Goal: Information Seeking & Learning: Find specific fact

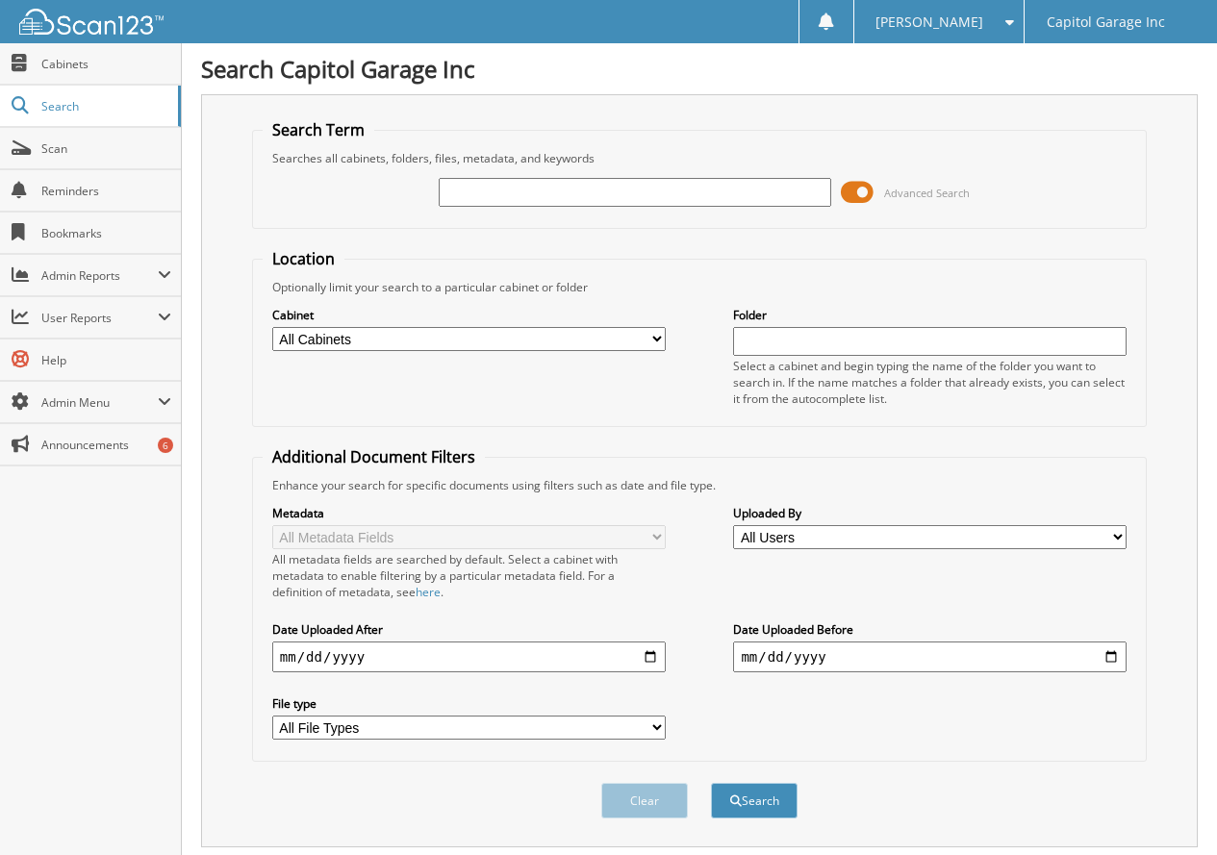
click at [611, 193] on input "text" at bounding box center [635, 192] width 393 height 29
type input "20376"
click at [711, 783] on button "Search" at bounding box center [754, 801] width 87 height 36
click at [771, 803] on button "Search" at bounding box center [754, 801] width 87 height 36
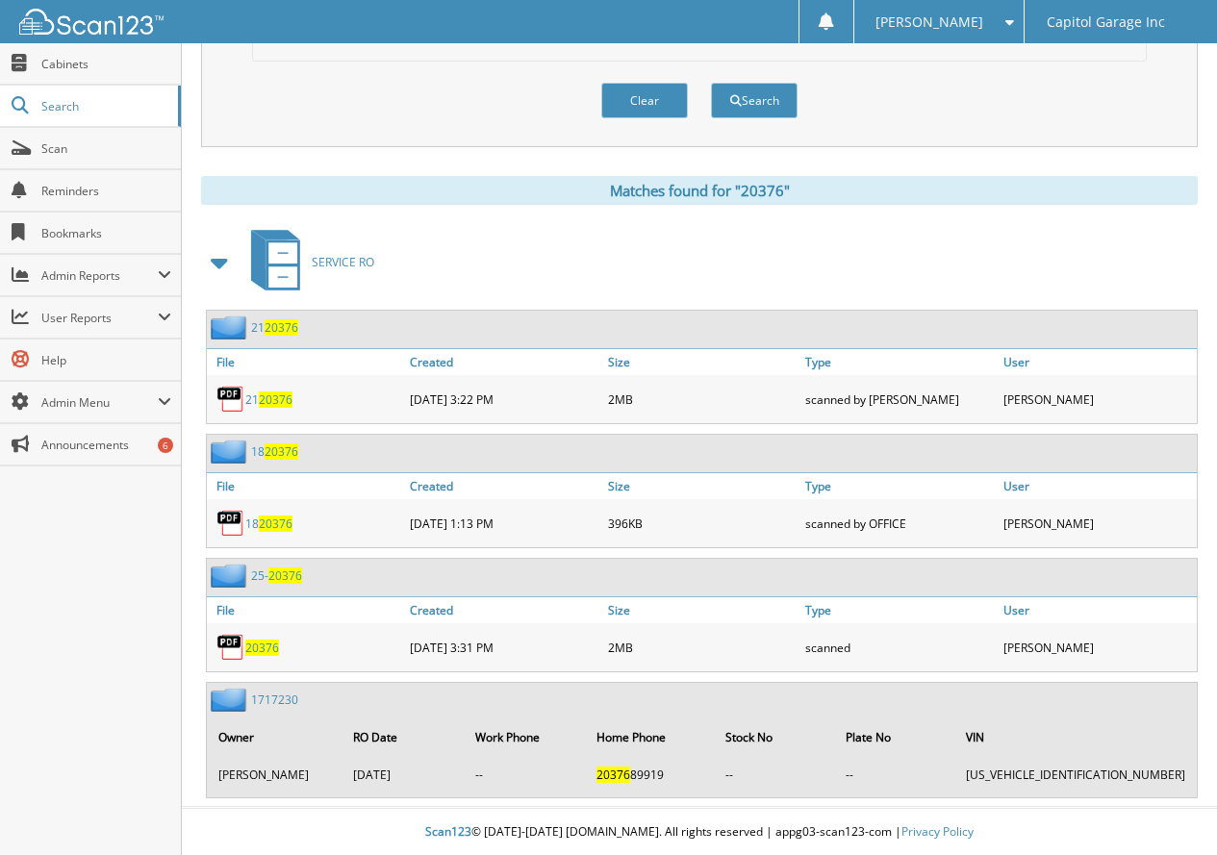
scroll to position [702, 0]
click at [263, 649] on span "20376" at bounding box center [262, 647] width 34 height 16
click at [70, 101] on span "Search" at bounding box center [104, 106] width 127 height 16
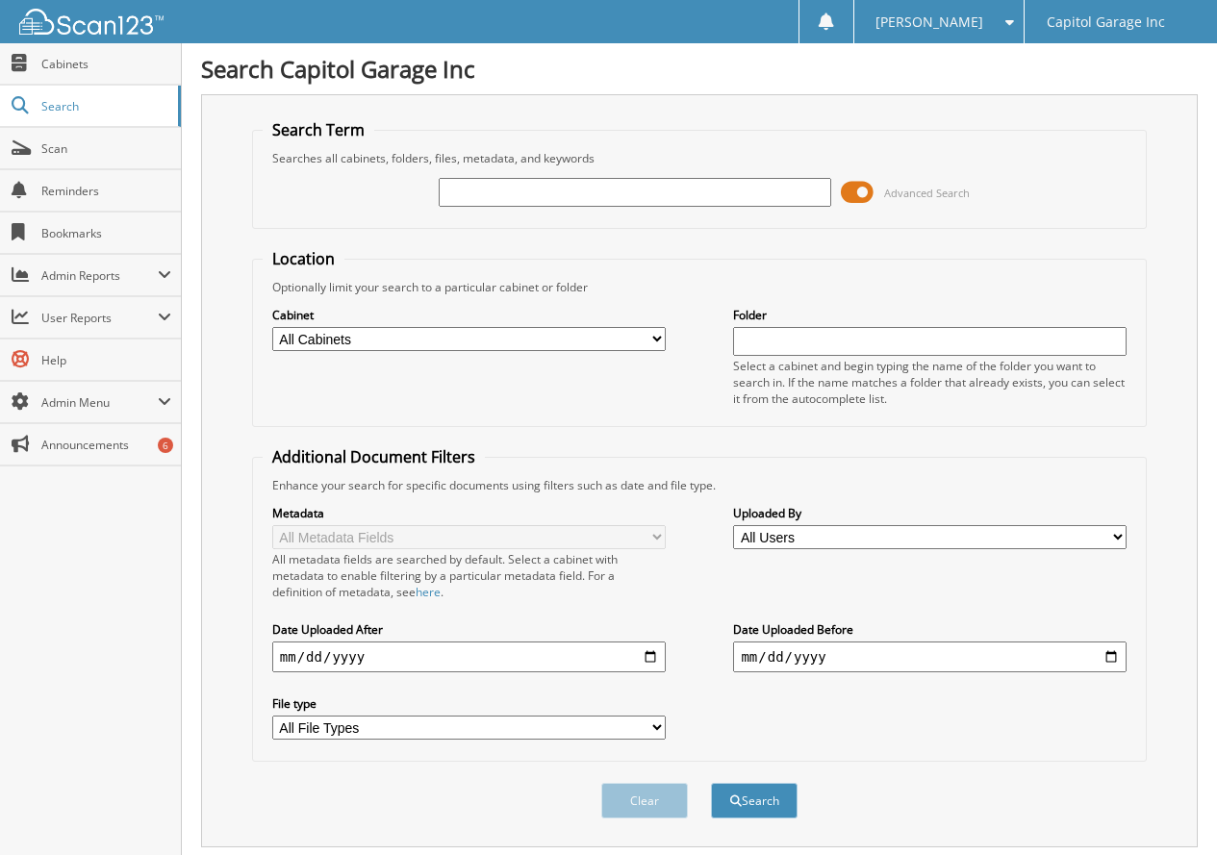
click at [607, 189] on input "text" at bounding box center [635, 192] width 393 height 29
type input "20484"
click at [711, 783] on button "Search" at bounding box center [754, 801] width 87 height 36
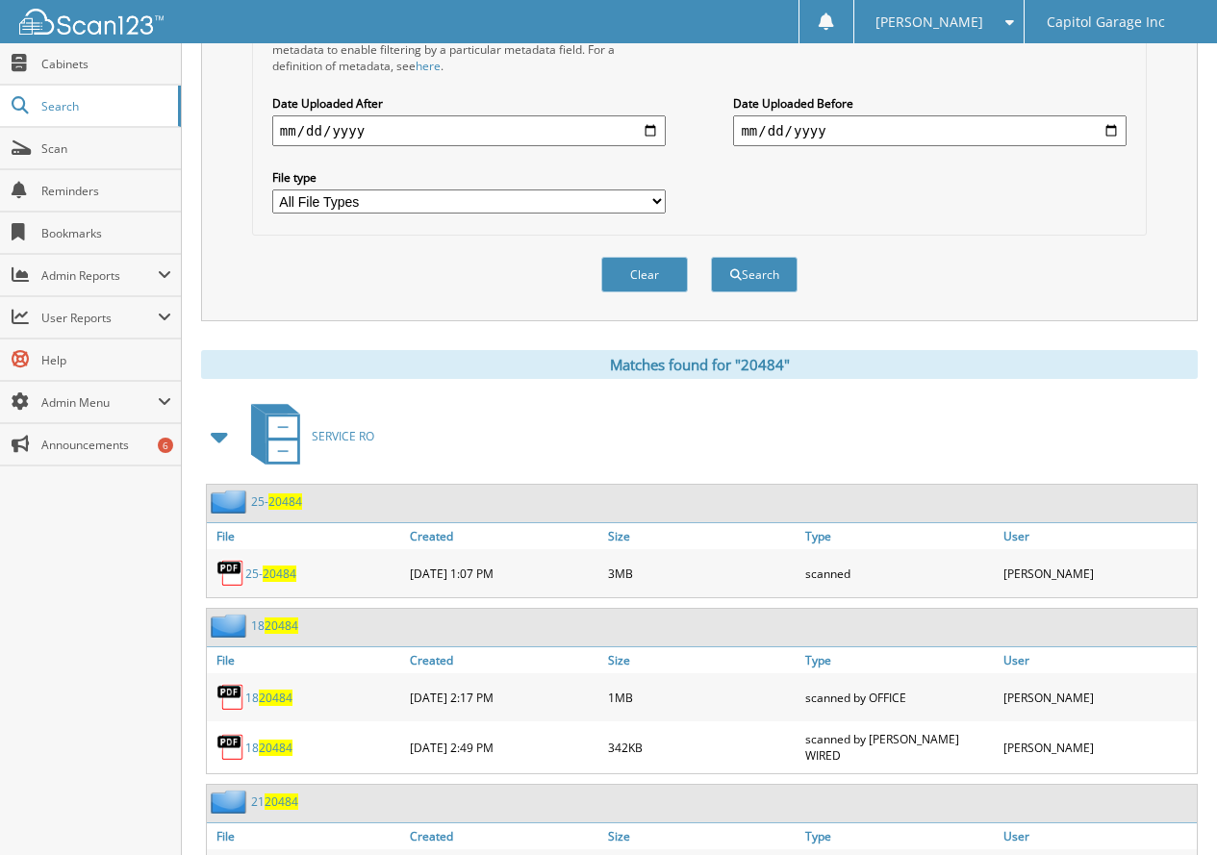
scroll to position [577, 0]
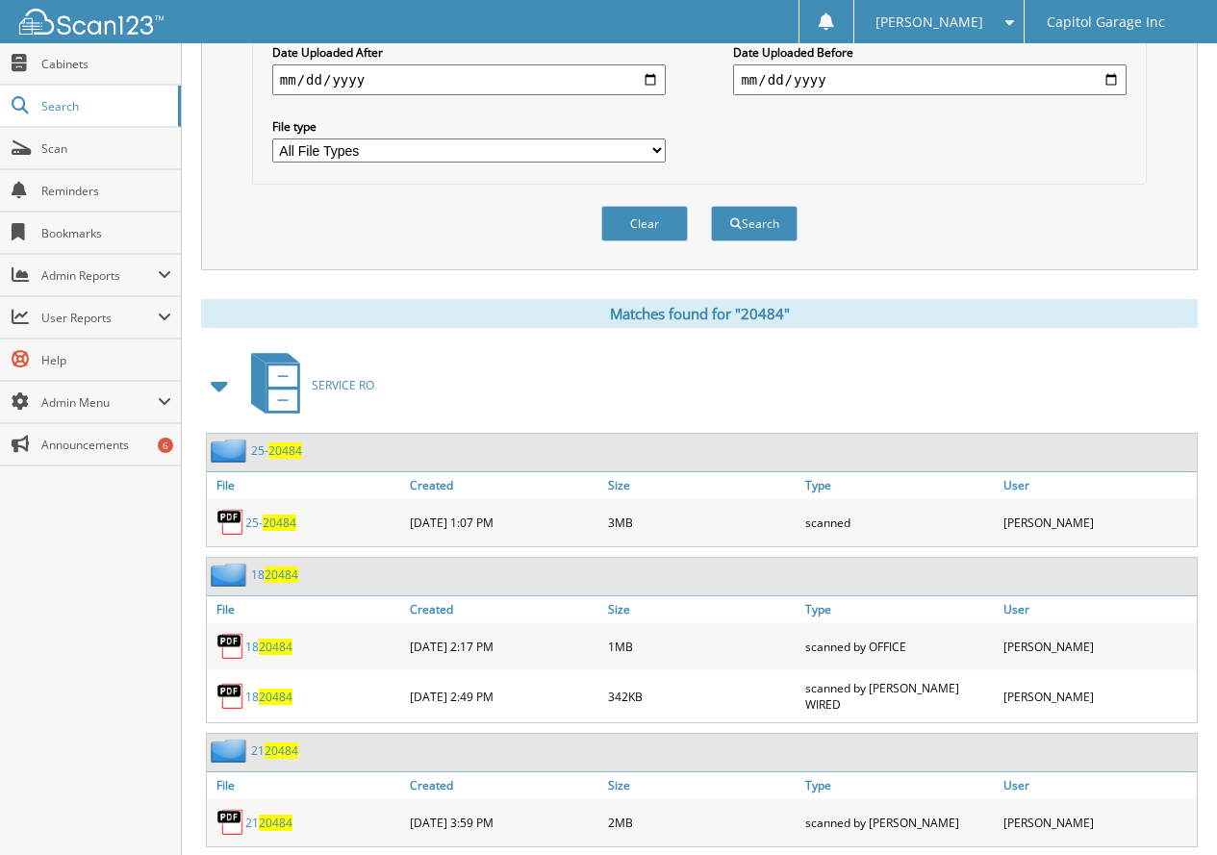
click at [275, 531] on span "20484" at bounding box center [280, 522] width 34 height 16
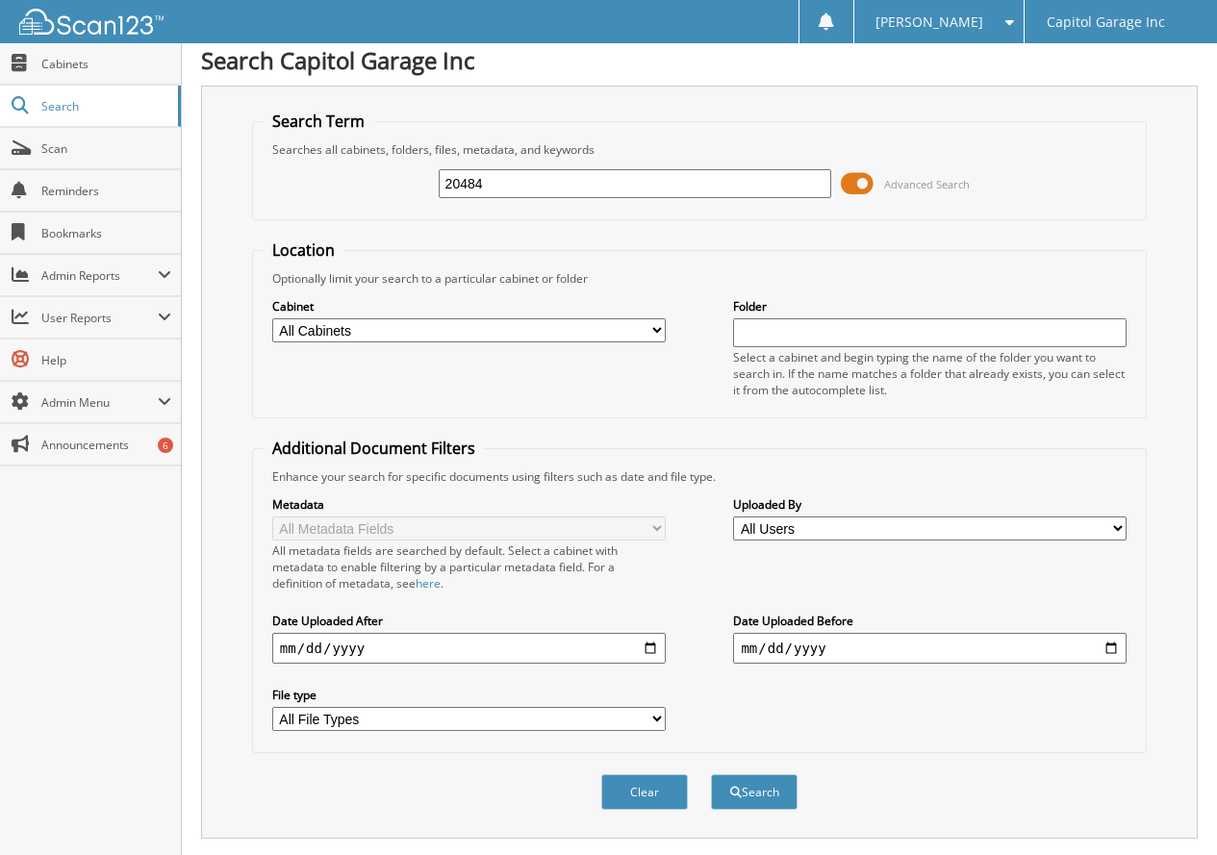
scroll to position [0, 0]
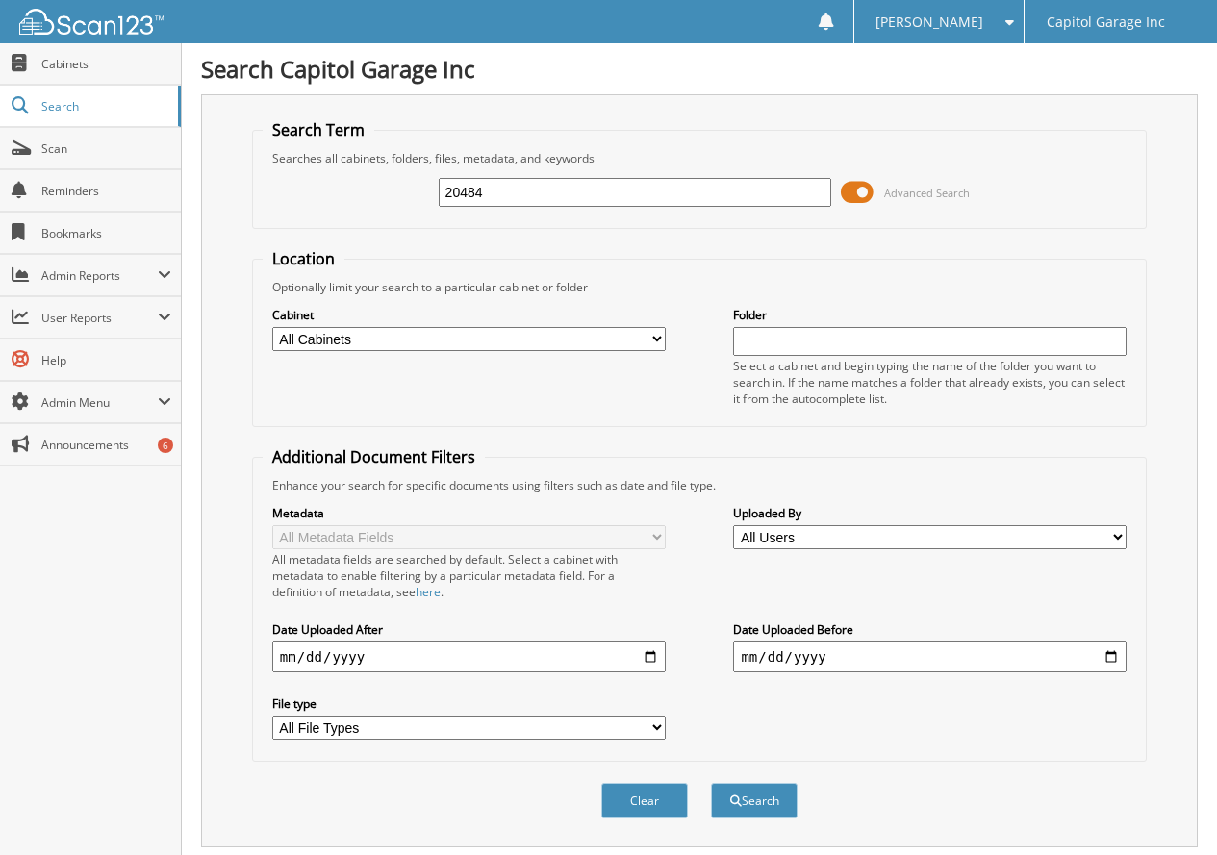
click at [581, 184] on input "20484" at bounding box center [635, 192] width 393 height 29
type input "21047"
click at [711, 783] on button "Search" at bounding box center [754, 801] width 87 height 36
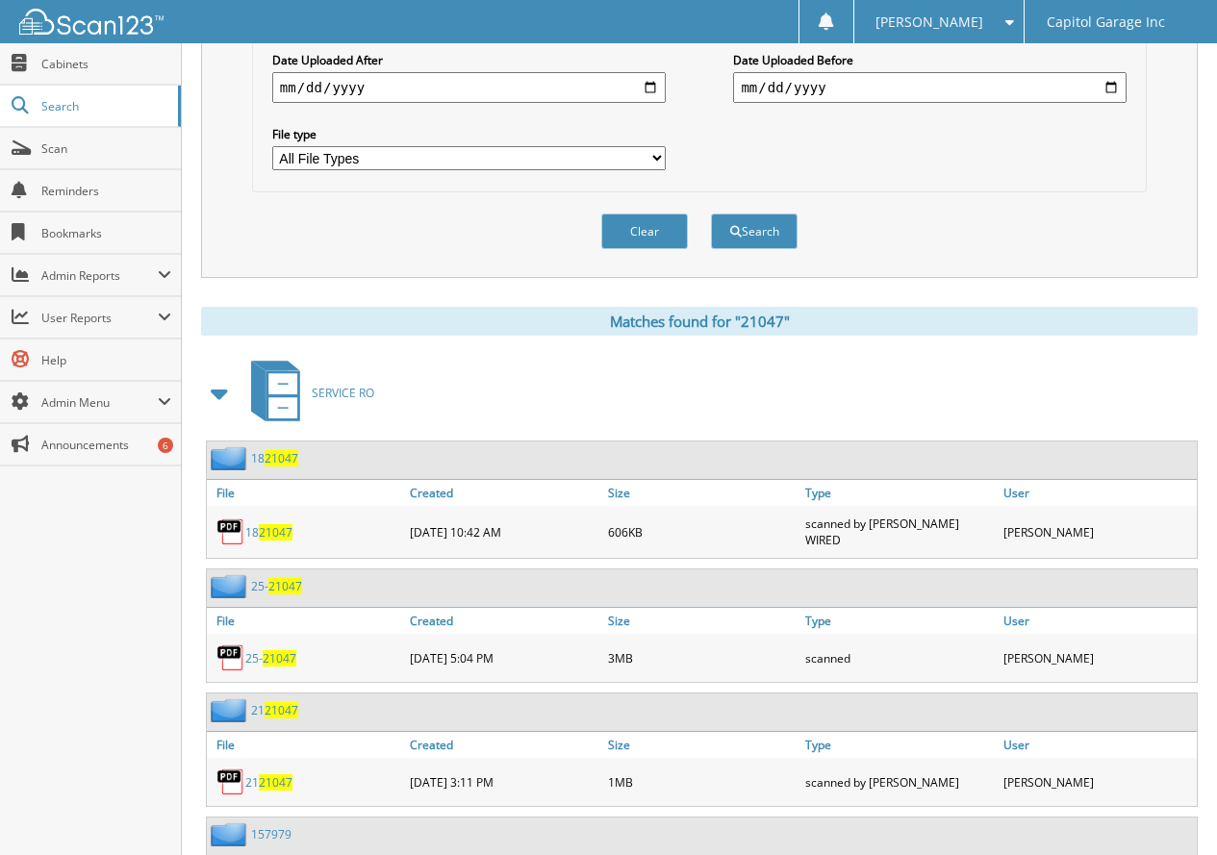
scroll to position [577, 0]
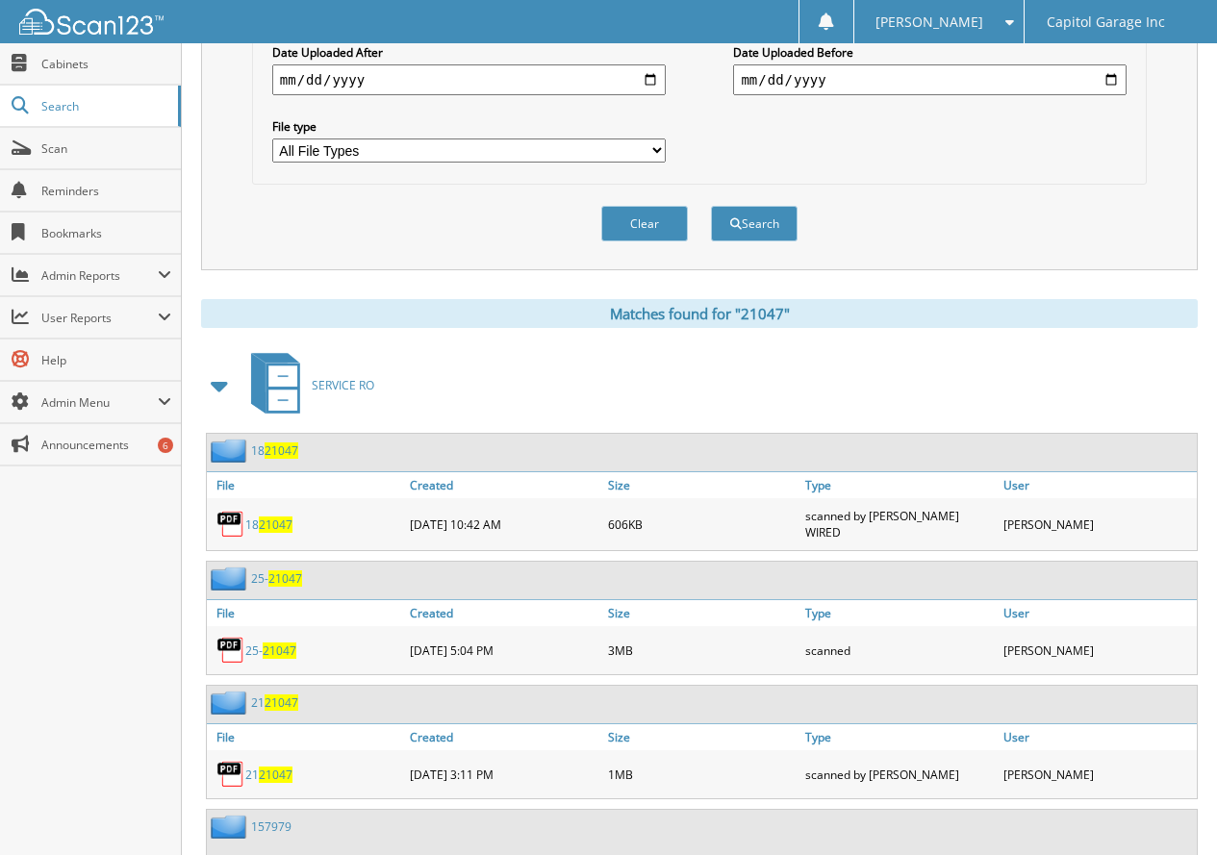
click at [266, 651] on span "21047" at bounding box center [280, 650] width 34 height 16
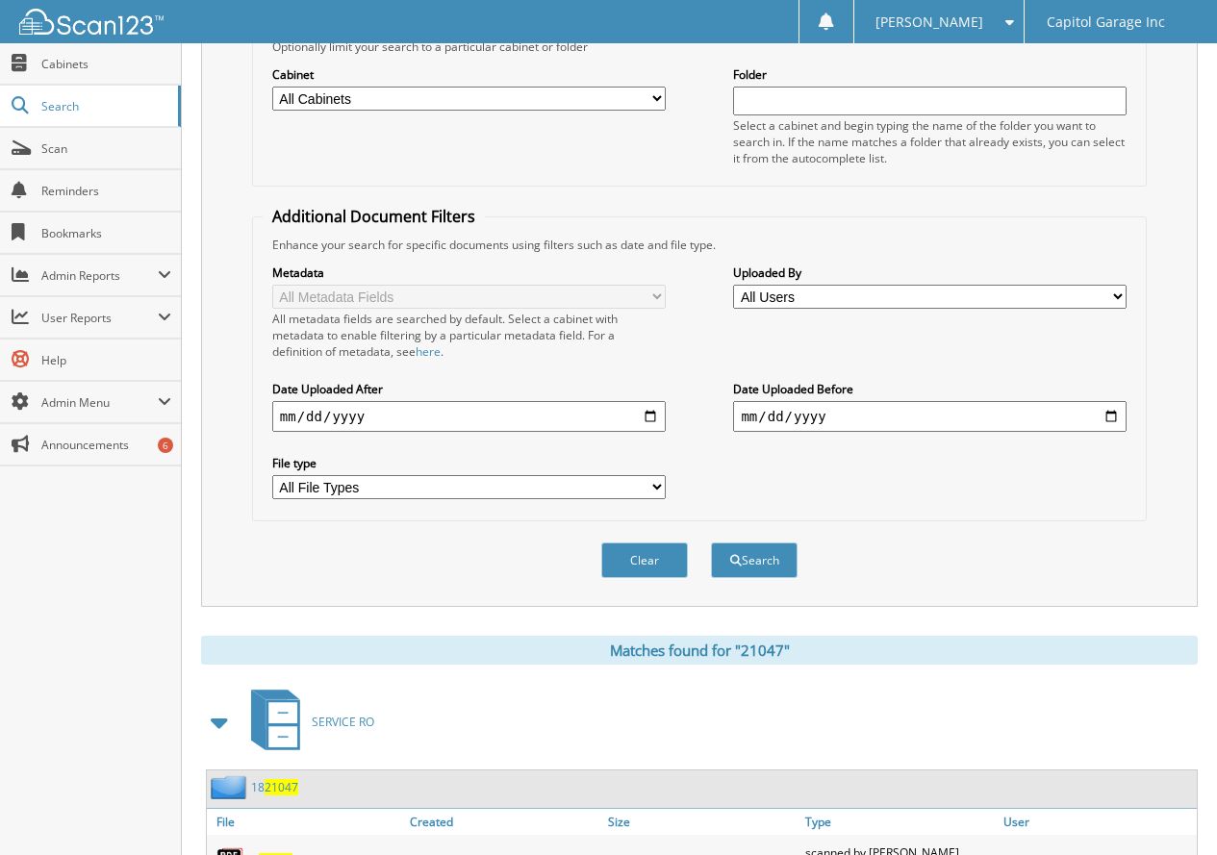
scroll to position [96, 0]
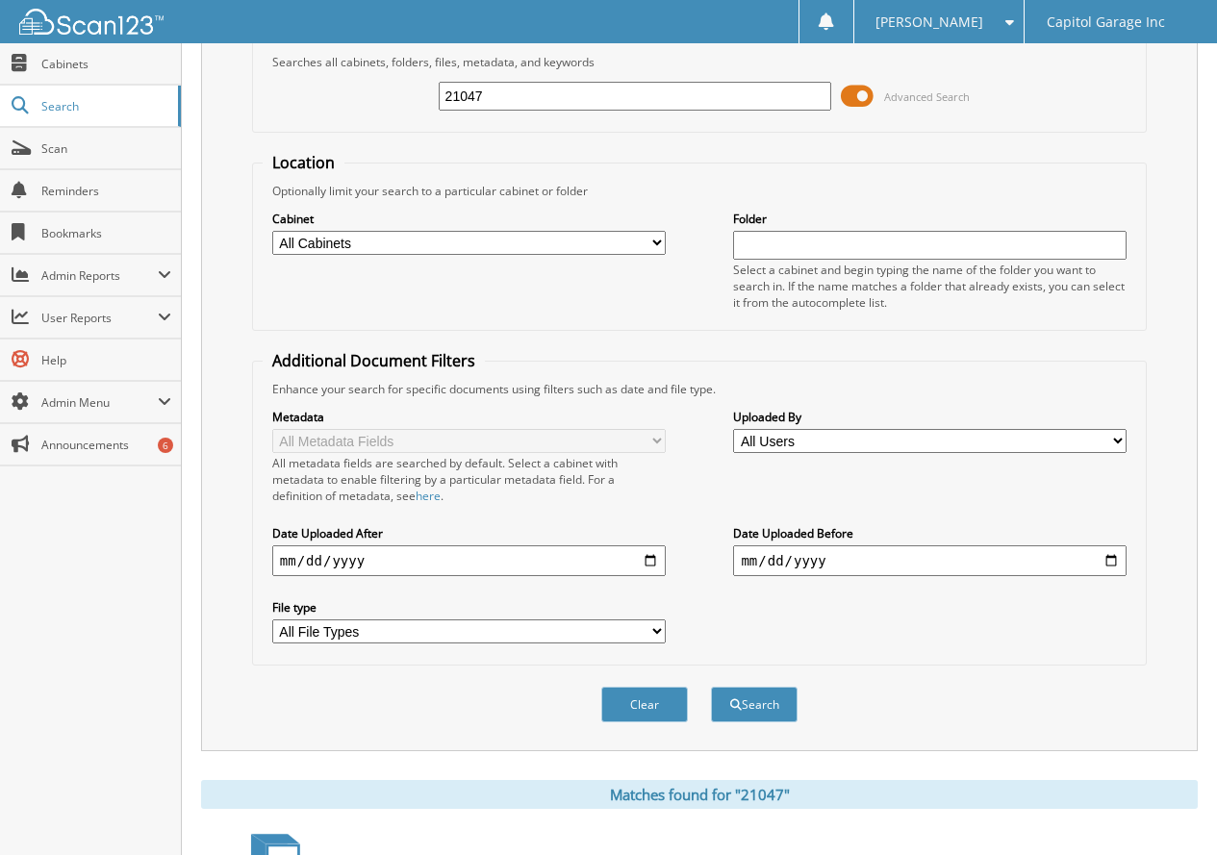
click at [594, 89] on input "21047" at bounding box center [635, 96] width 393 height 29
type input "21454"
click at [711, 687] on button "Search" at bounding box center [754, 705] width 87 height 36
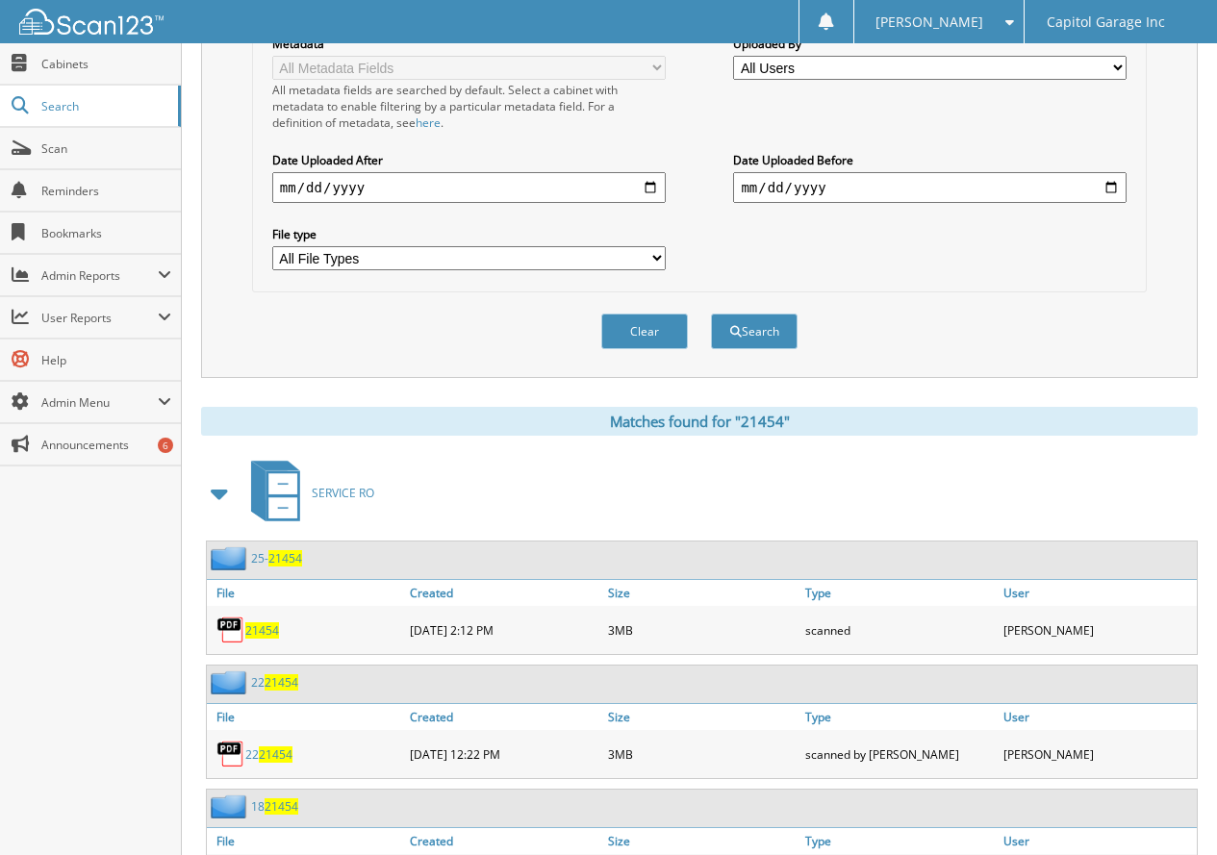
scroll to position [576, 0]
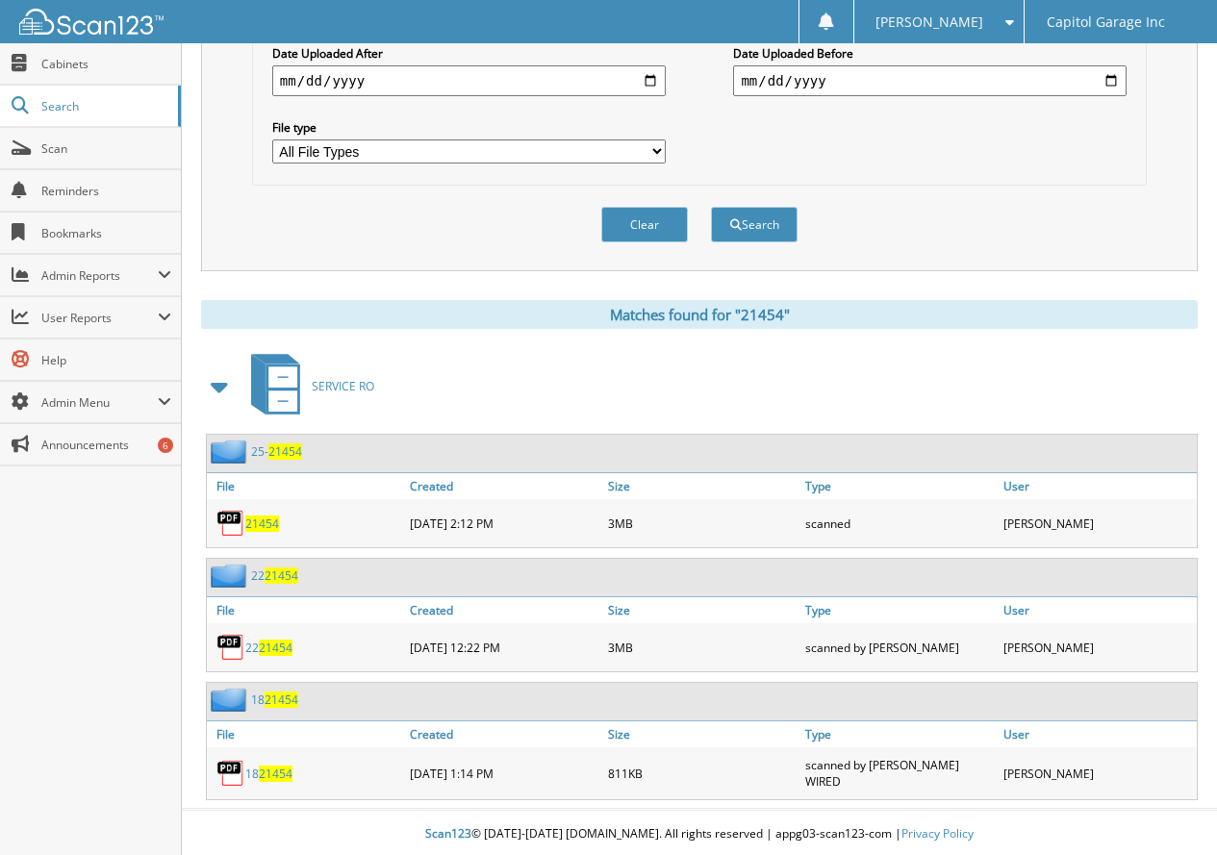
click at [258, 521] on span "21454" at bounding box center [262, 523] width 34 height 16
